Goal: Task Accomplishment & Management: Use online tool/utility

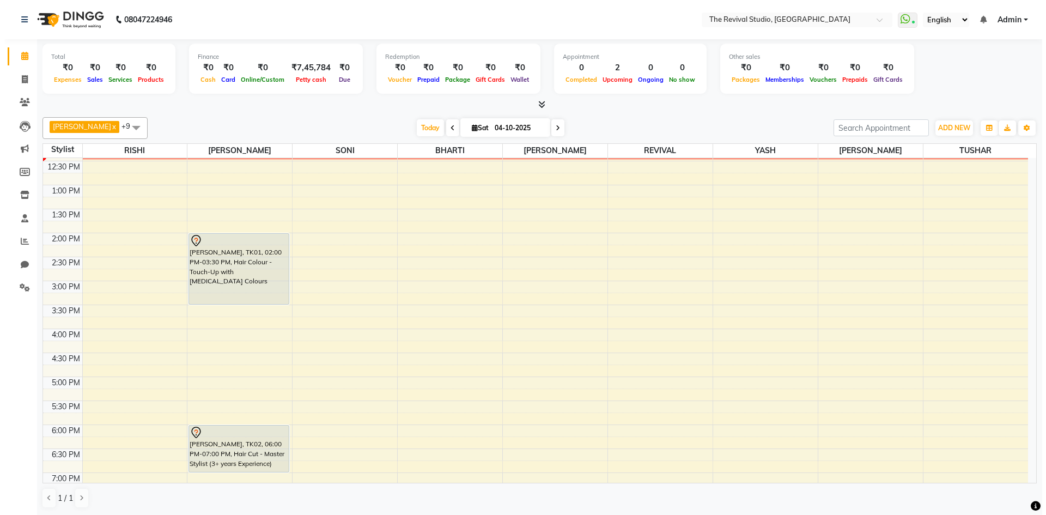
scroll to position [163, 0]
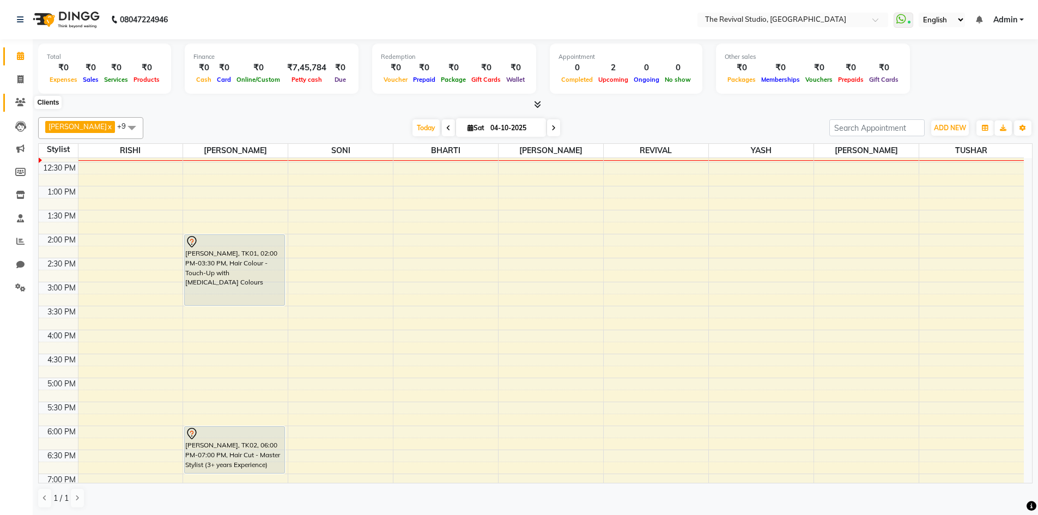
click at [22, 99] on icon at bounding box center [20, 102] width 10 height 8
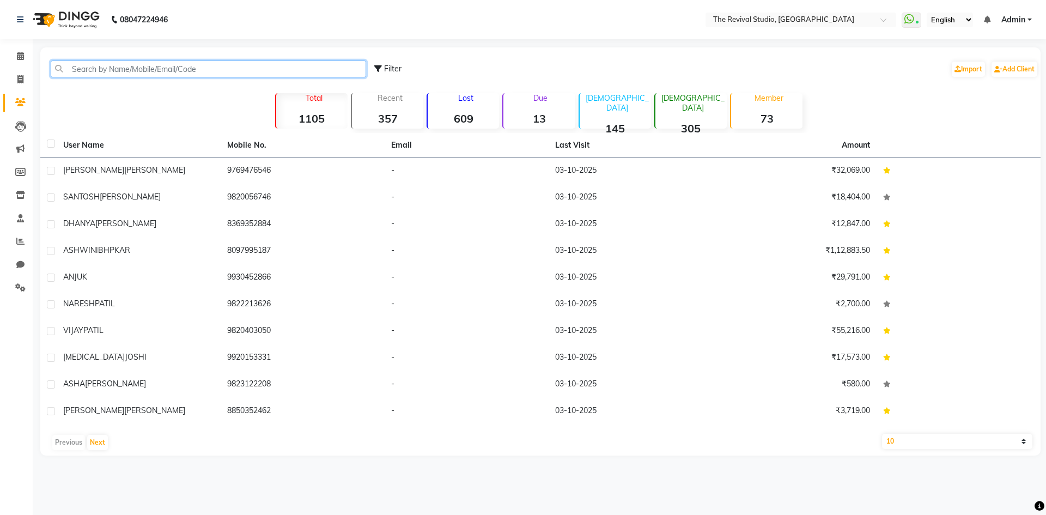
drag, startPoint x: 185, startPoint y: 73, endPoint x: 187, endPoint y: 65, distance: 8.5
click at [185, 72] on input "text" at bounding box center [208, 68] width 315 height 17
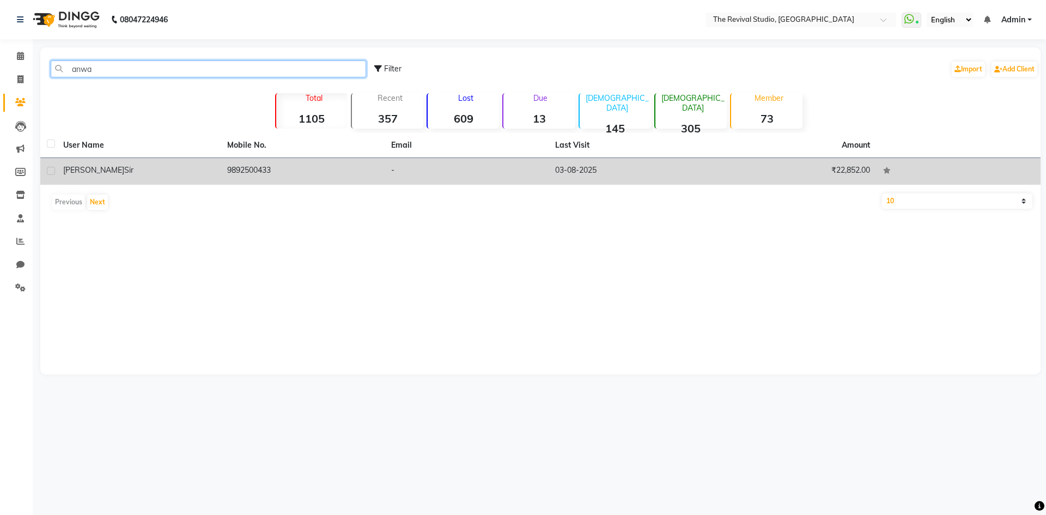
type input "anwa"
drag, startPoint x: 234, startPoint y: 170, endPoint x: 246, endPoint y: 169, distance: 11.5
click at [234, 169] on td "9892500433" at bounding box center [303, 171] width 164 height 27
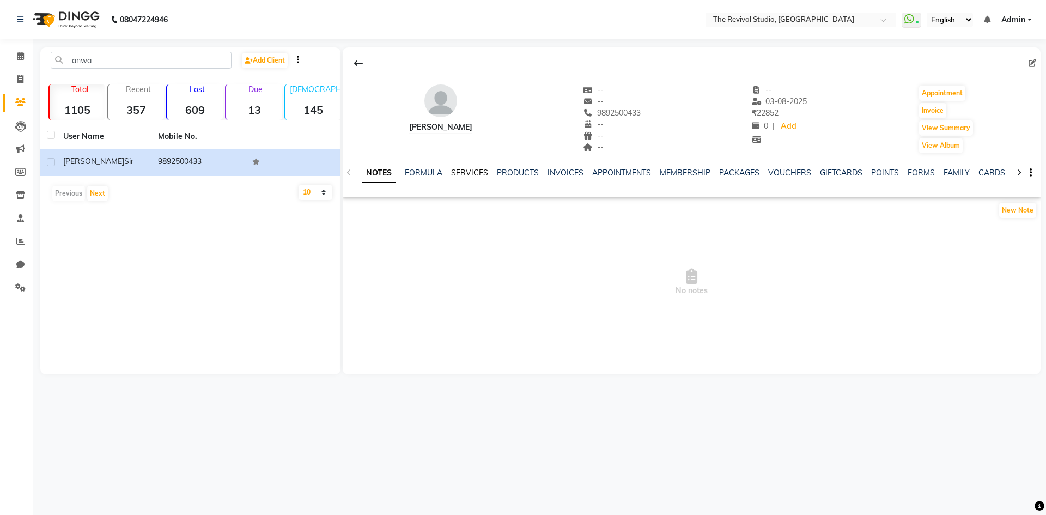
click at [482, 170] on link "SERVICES" at bounding box center [469, 173] width 37 height 10
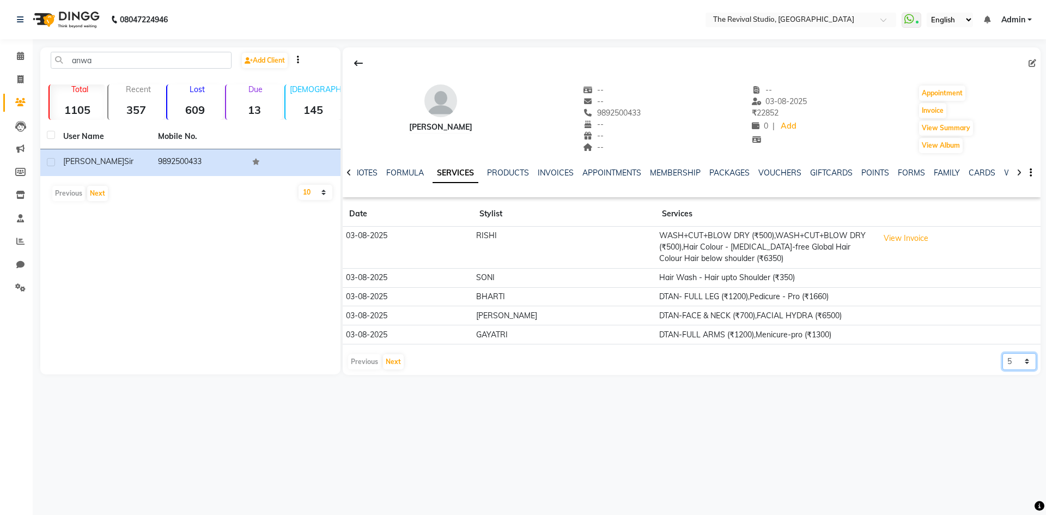
click at [1016, 367] on select "5 10 50 100 500" at bounding box center [1019, 361] width 34 height 17
select select "100"
click at [1002, 353] on select "5 10 50 100 500" at bounding box center [1019, 361] width 34 height 17
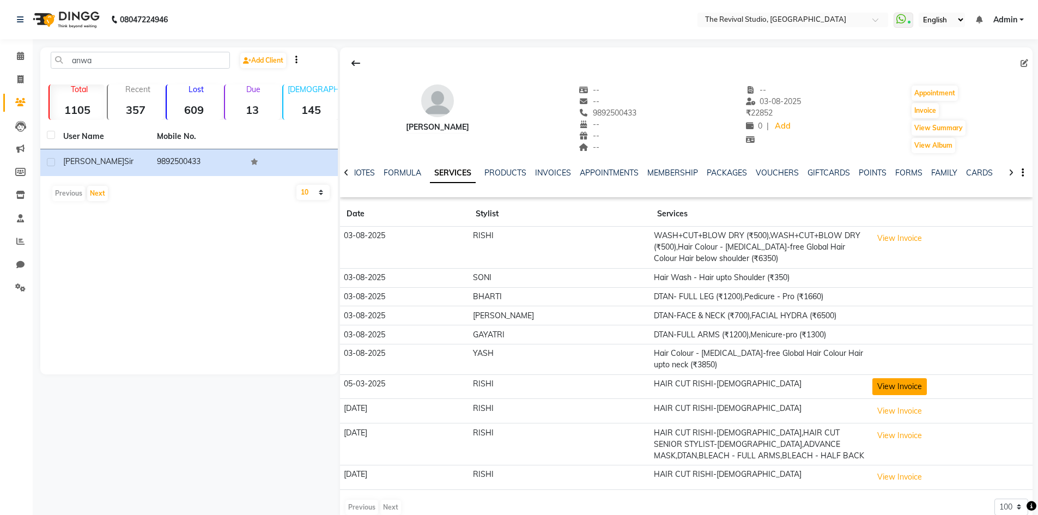
click at [888, 386] on button "View Invoice" at bounding box center [899, 386] width 54 height 17
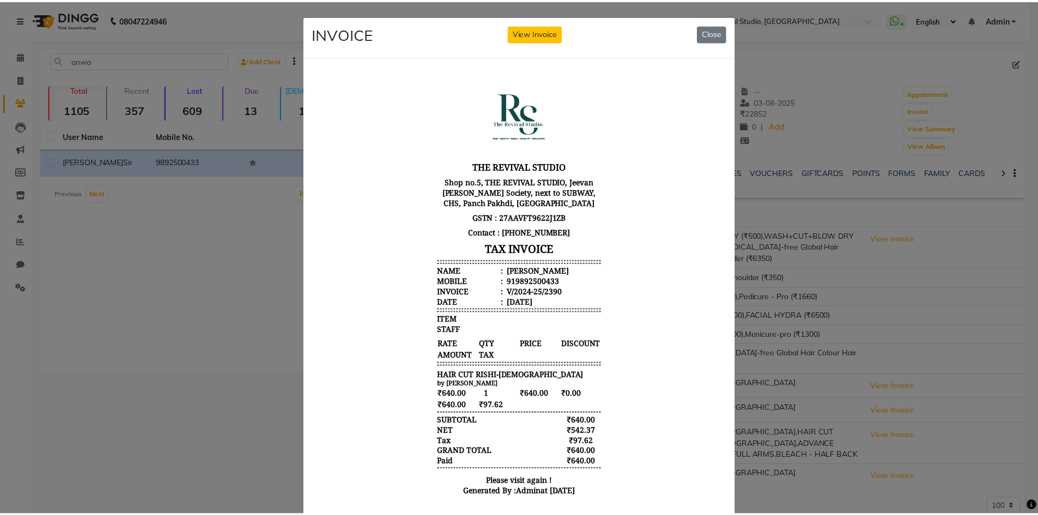
scroll to position [9, 0]
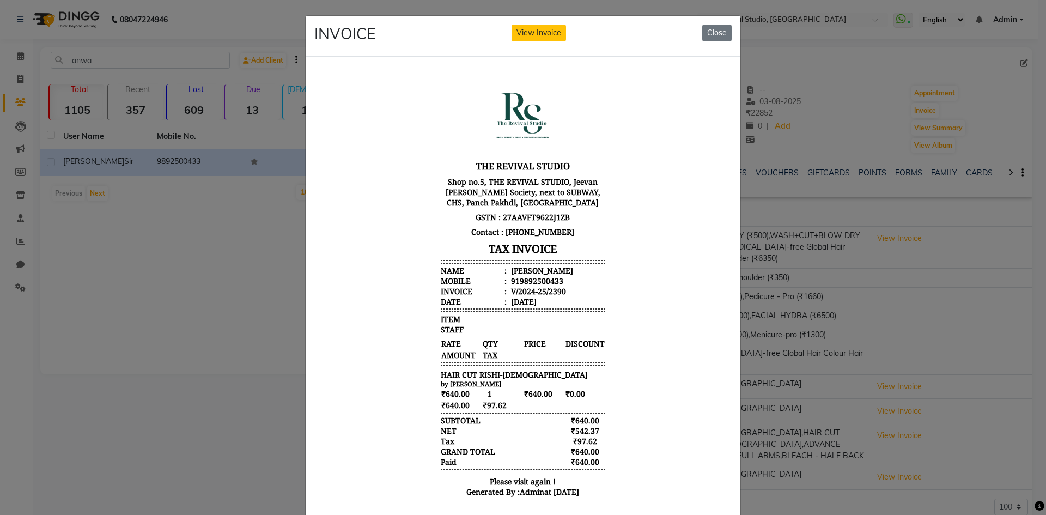
click at [852, 296] on ngb-modal-window "INVOICE View Invoice Close" at bounding box center [523, 257] width 1046 height 515
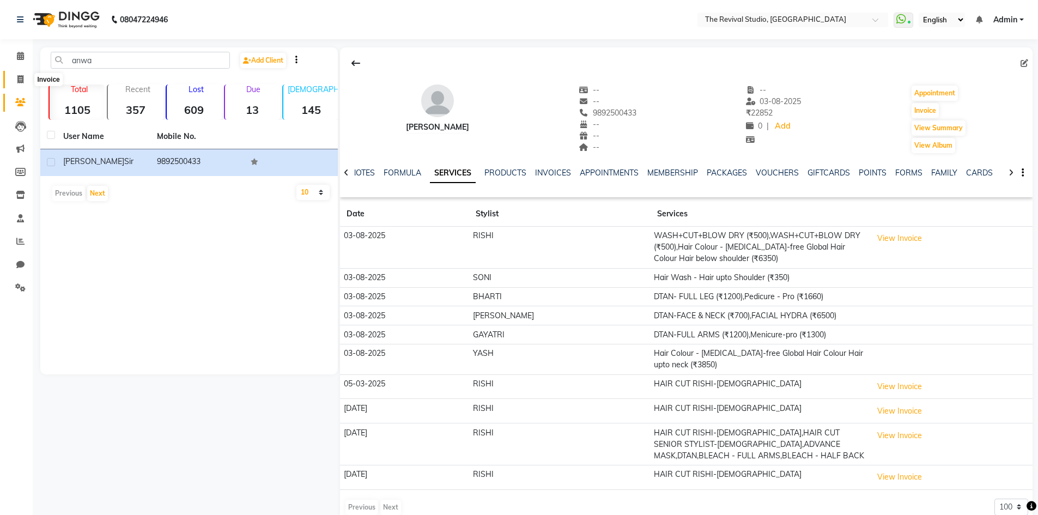
click at [21, 80] on icon at bounding box center [20, 79] width 6 height 8
select select "7991"
select select "service"
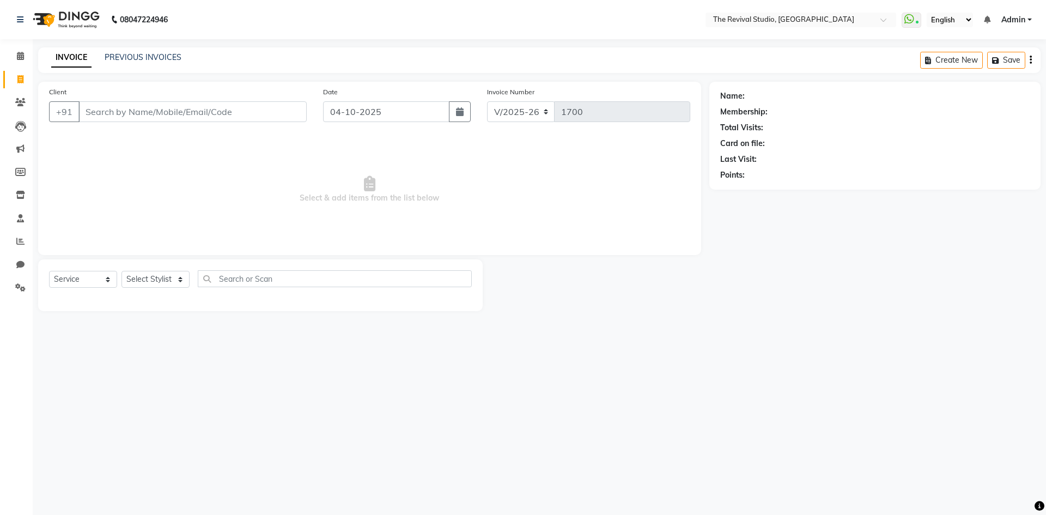
click at [165, 113] on input "Client" at bounding box center [192, 111] width 228 height 21
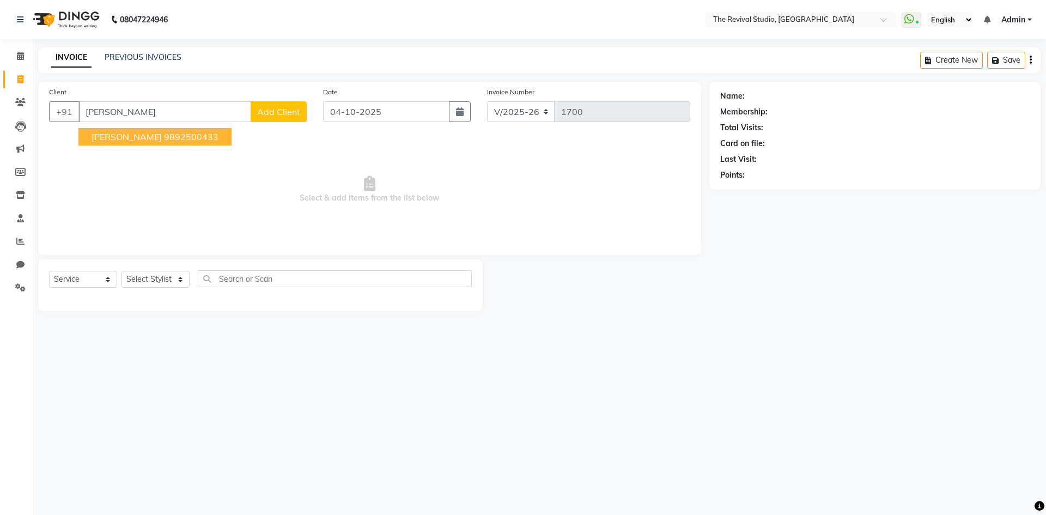
click at [164, 135] on ngb-highlight "9892500433" at bounding box center [191, 136] width 54 height 11
type input "9892500433"
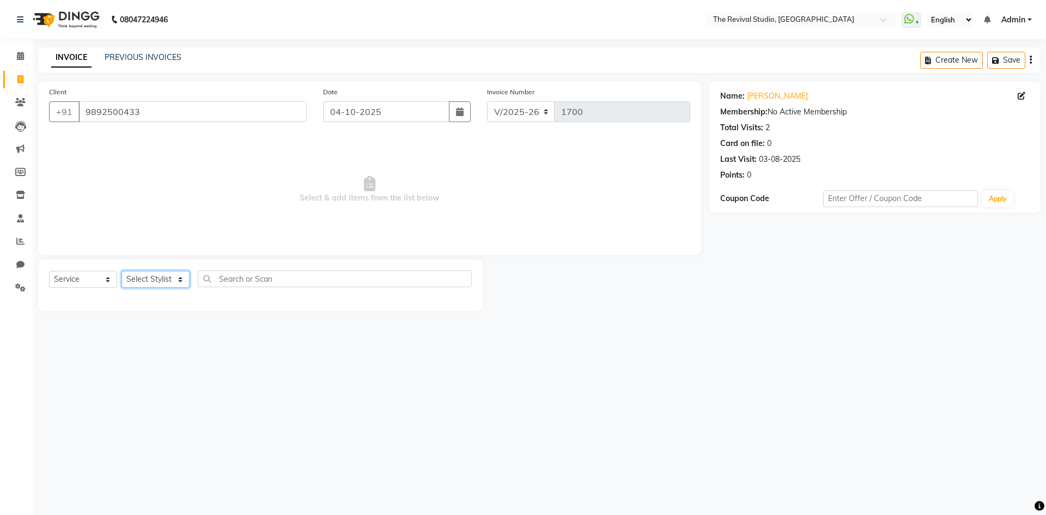
click at [164, 283] on select "Select Stylist BHARTI [PERSON_NAME] Dingg GAYATRI [PERSON_NAME] [PERSON_NAME] R…" at bounding box center [155, 279] width 68 height 17
select select "76728"
click at [121, 271] on select "Select Stylist BHARTI [PERSON_NAME] Dingg GAYATRI [PERSON_NAME] [PERSON_NAME] R…" at bounding box center [155, 279] width 68 height 17
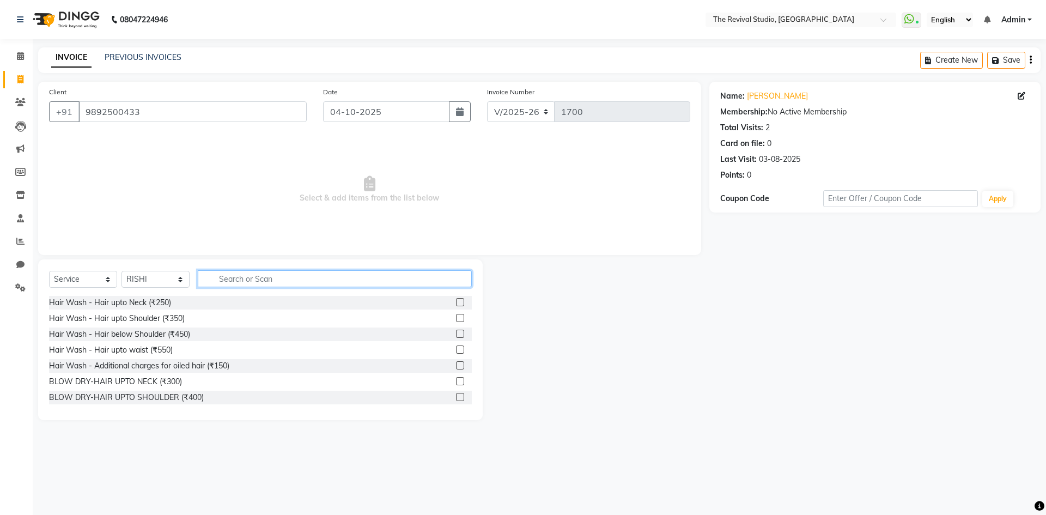
click at [242, 278] on input "text" at bounding box center [335, 278] width 274 height 17
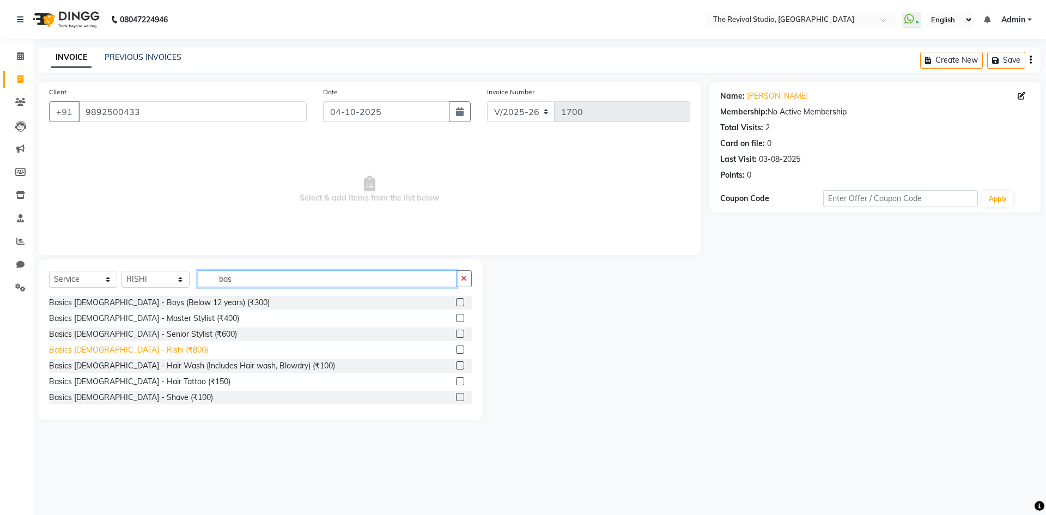
type input "bas"
click at [126, 348] on div "Basics [DEMOGRAPHIC_DATA] - Rishi (₹800)" at bounding box center [128, 349] width 159 height 11
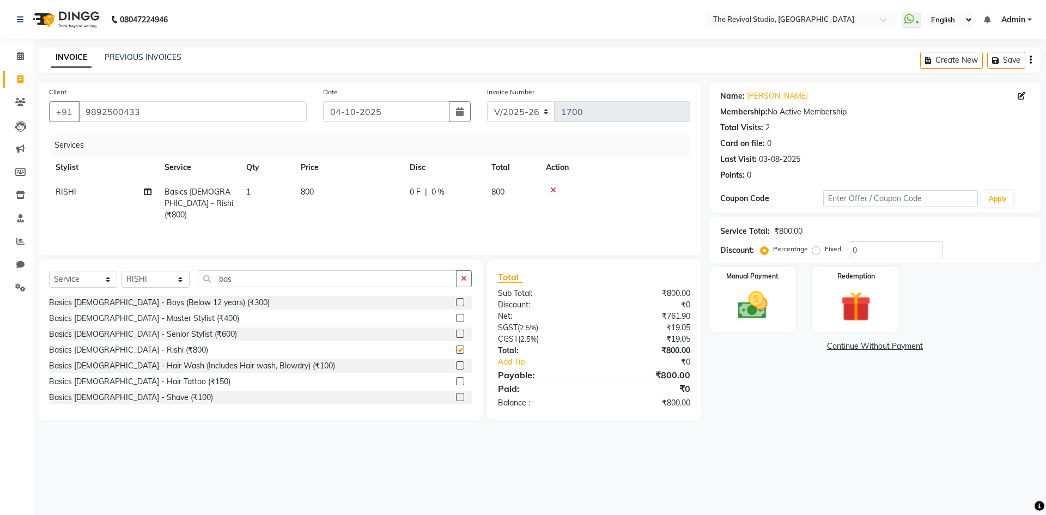
checkbox input "false"
click at [655, 437] on div "08047224946 Select Location × The Revival Studio, Thane West WhatsApp Status ✕ …" at bounding box center [523, 257] width 1046 height 515
click at [850, 246] on input "0" at bounding box center [895, 249] width 95 height 17
type input "20"
click at [779, 304] on div "Manual Payment" at bounding box center [752, 299] width 90 height 67
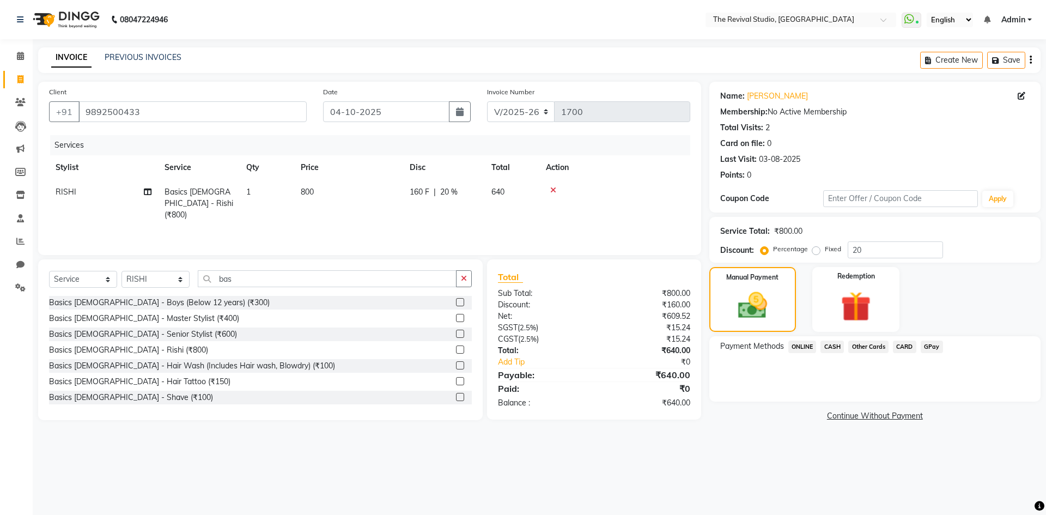
click at [938, 346] on span "GPay" at bounding box center [932, 346] width 22 height 13
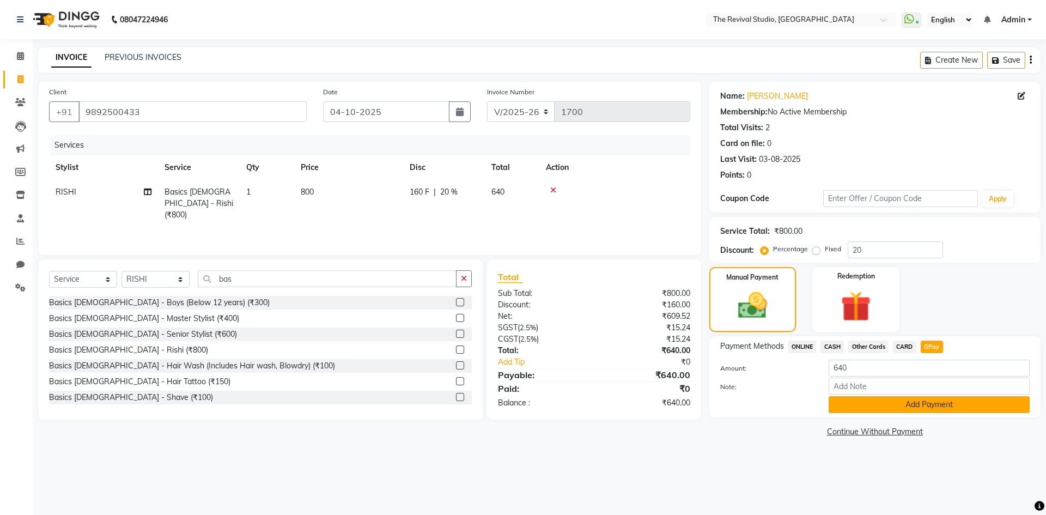
click at [876, 404] on button "Add Payment" at bounding box center [928, 404] width 201 height 17
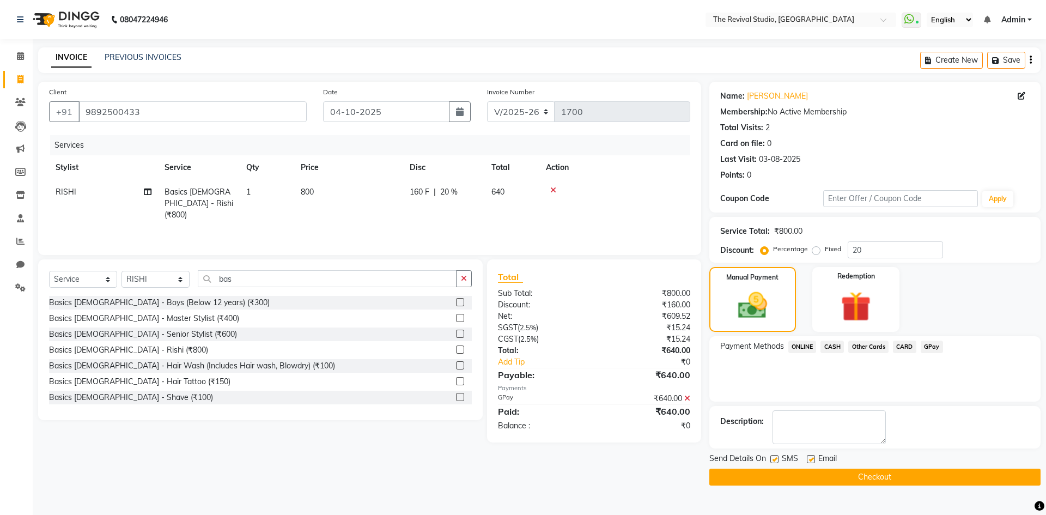
click at [782, 476] on button "Checkout" at bounding box center [874, 476] width 331 height 17
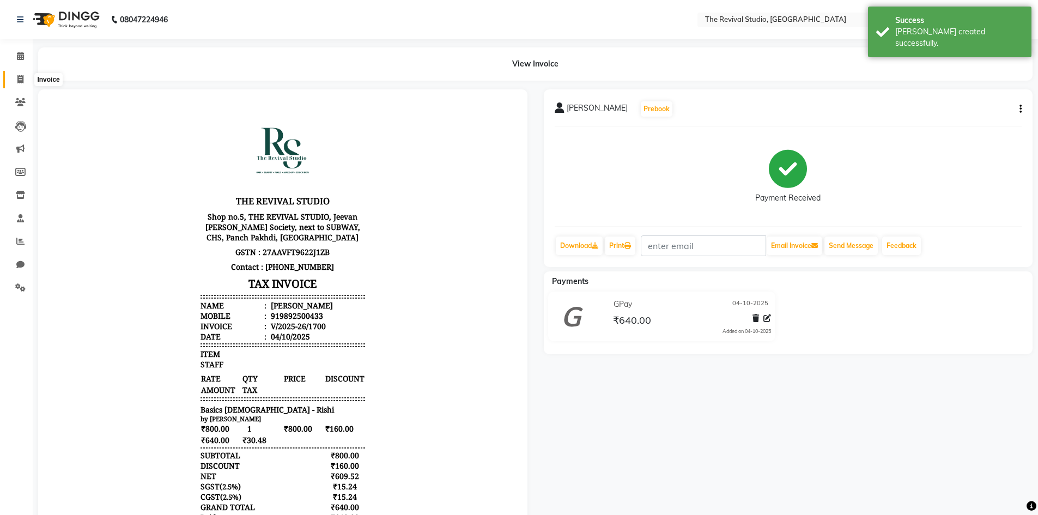
click at [20, 78] on icon at bounding box center [20, 79] width 6 height 8
select select "service"
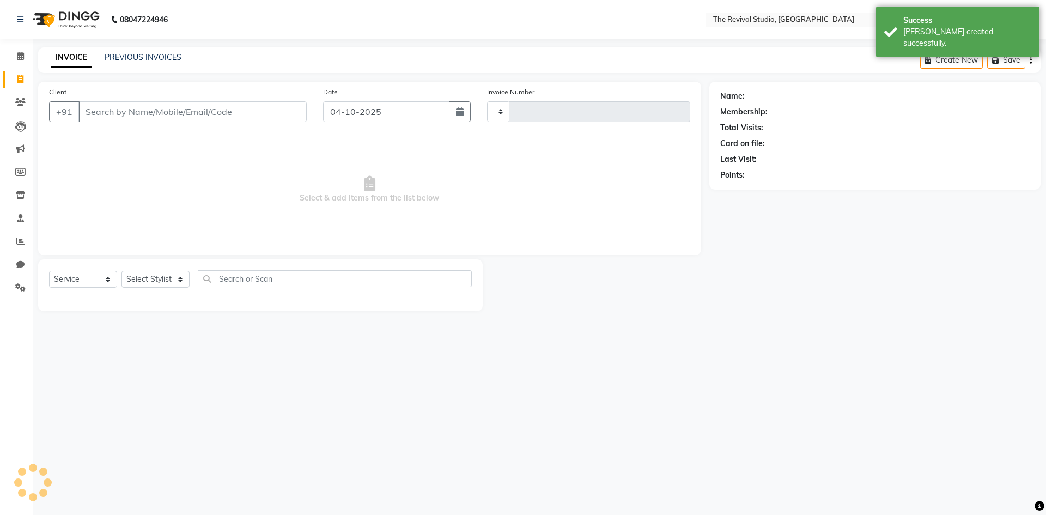
type input "1701"
select select "7991"
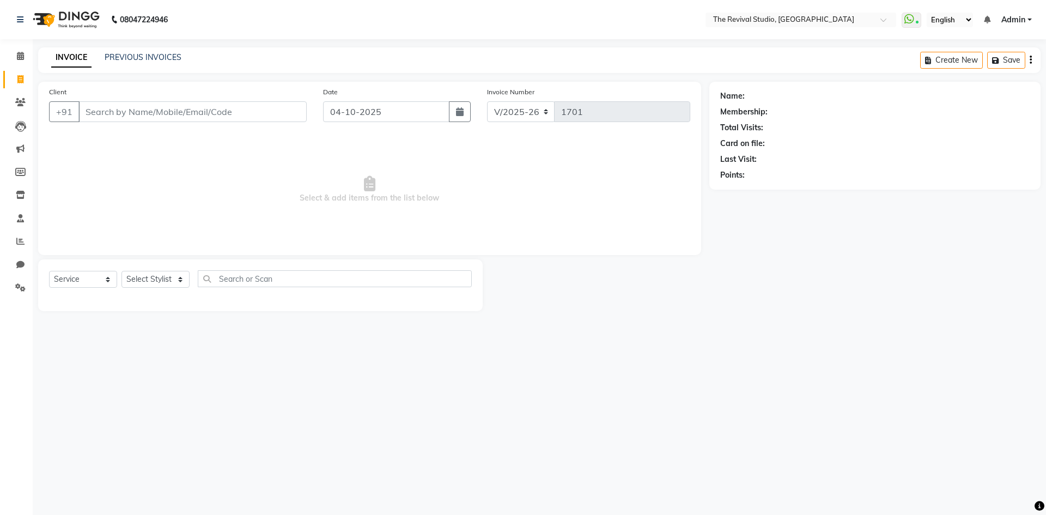
drag, startPoint x: 550, startPoint y: 134, endPoint x: 521, endPoint y: 131, distance: 29.6
click at [524, 132] on div "Client +91 Date [DATE] Invoice Number V/2025 V/[PHONE_NUMBER] Select & add item…" at bounding box center [369, 168] width 663 height 173
click at [543, 188] on span "Select & add items from the list below" at bounding box center [369, 189] width 641 height 109
click at [423, 180] on span "Select & add items from the list below" at bounding box center [369, 189] width 641 height 109
click at [466, 277] on input "text" at bounding box center [335, 278] width 274 height 17
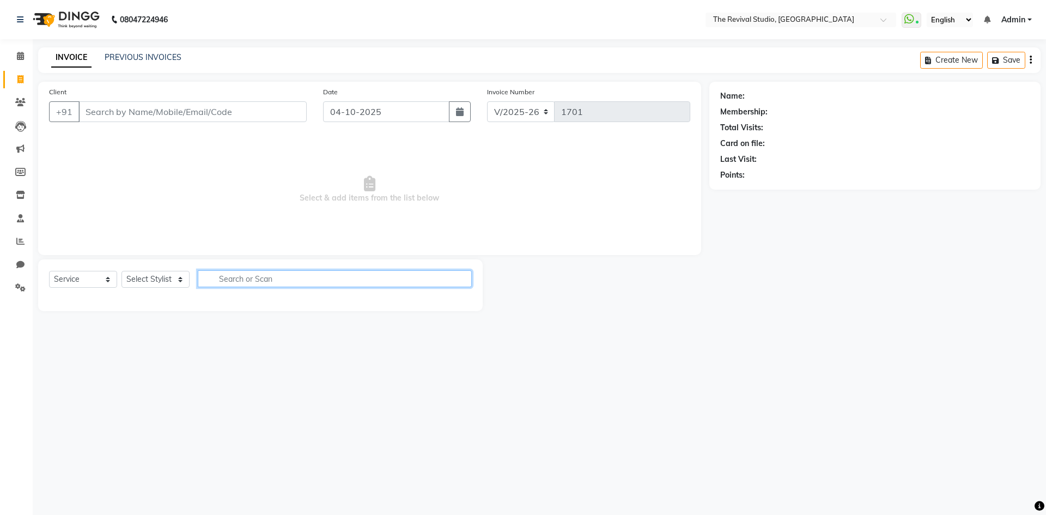
click at [394, 276] on input "text" at bounding box center [335, 278] width 274 height 17
drag, startPoint x: 394, startPoint y: 273, endPoint x: 132, endPoint y: 254, distance: 262.1
click at [133, 254] on div "Client +91 Date [DATE] Invoice Number V/2025 V/[PHONE_NUMBER] Select & add item…" at bounding box center [369, 196] width 679 height 229
click at [874, 171] on div "Points:" at bounding box center [874, 174] width 309 height 11
drag, startPoint x: 663, startPoint y: 377, endPoint x: 672, endPoint y: 403, distance: 26.5
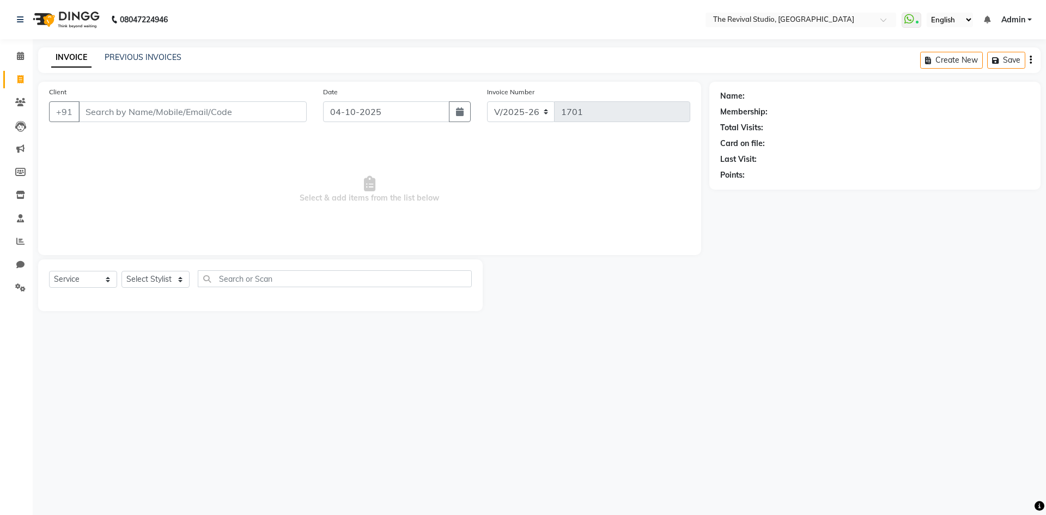
click at [663, 378] on div "08047224946 Select Location × The Revival Studio, Thane West WhatsApp Status ✕ …" at bounding box center [523, 257] width 1046 height 515
click at [763, 434] on div "08047224946 Select Location × The Revival Studio, Thane West WhatsApp Status ✕ …" at bounding box center [523, 257] width 1046 height 515
click at [693, 452] on div "08047224946 Select Location × The Revival Studio, Thane West WhatsApp Status ✕ …" at bounding box center [523, 257] width 1046 height 515
click at [614, 321] on main "INVOICE PREVIOUS INVOICES Create New Save Client +91 Date [DATE] Invoice Number…" at bounding box center [539, 187] width 1013 height 280
